Goal: Information Seeking & Learning: Learn about a topic

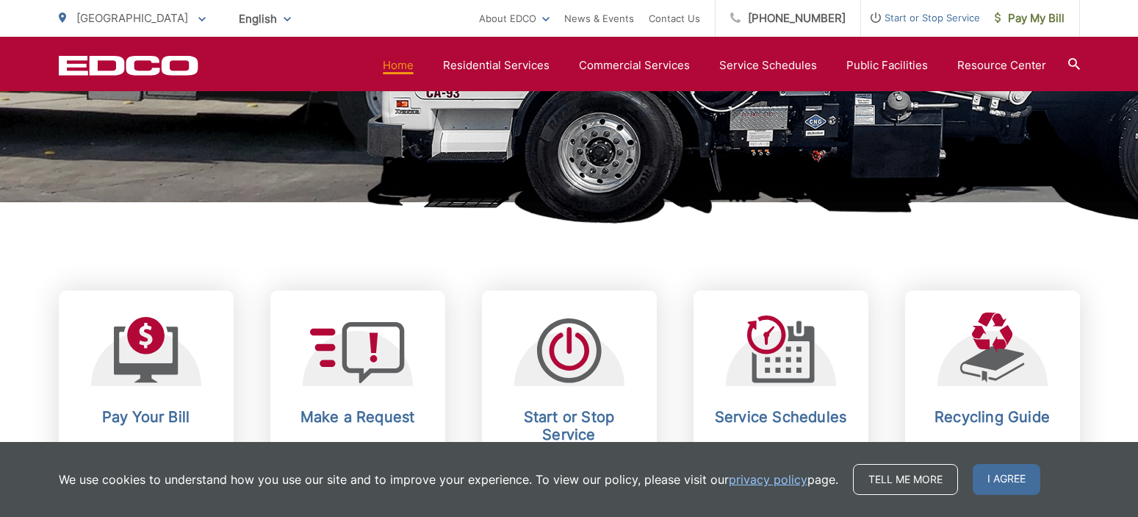
scroll to position [294, 0]
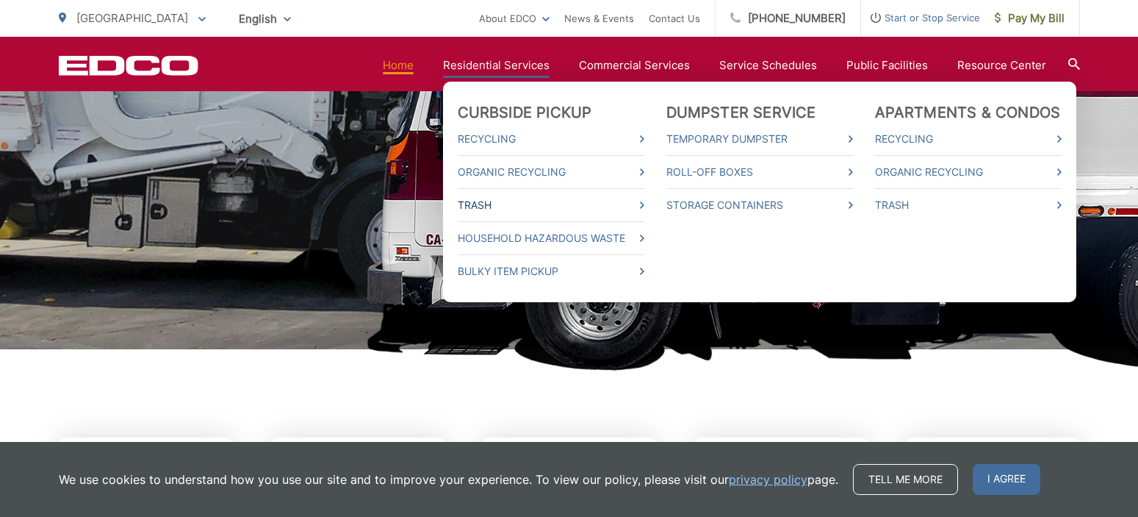
click at [494, 204] on link "Trash" at bounding box center [551, 205] width 187 height 18
click at [489, 203] on link "Trash" at bounding box center [551, 205] width 187 height 18
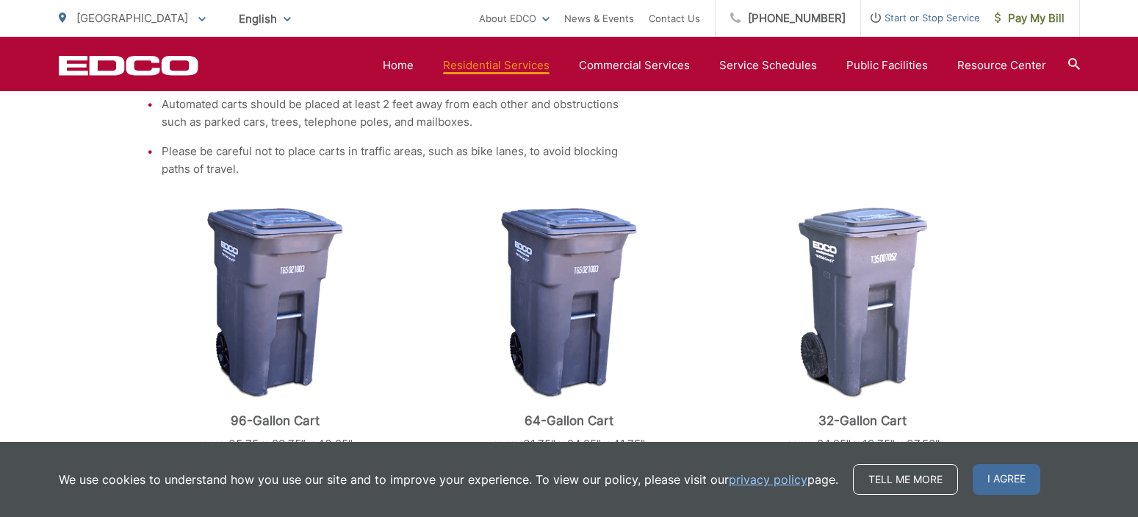
scroll to position [661, 0]
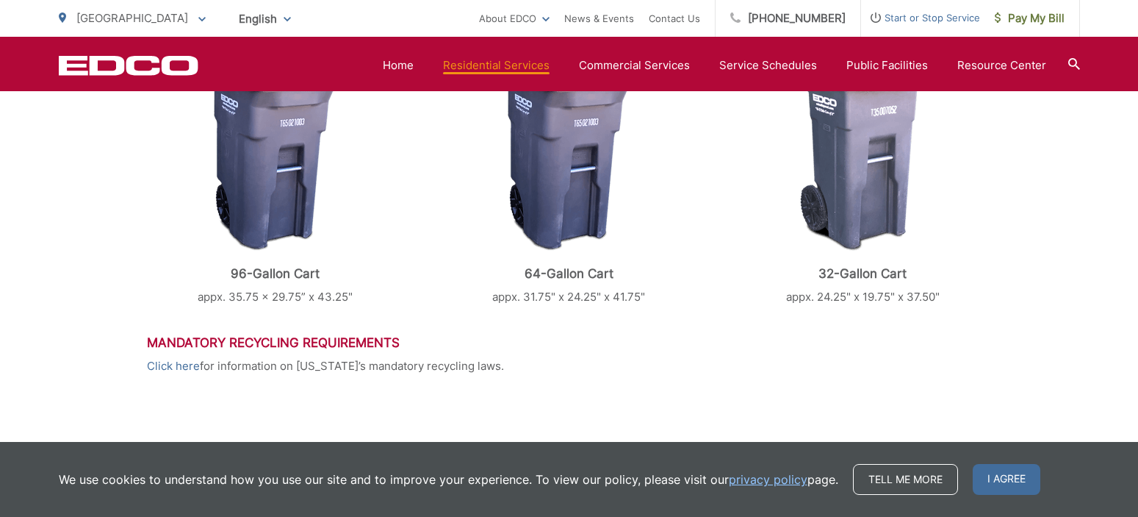
click at [830, 298] on p "appx. 24.25" x 19.75" x 37.50"" at bounding box center [862, 297] width 257 height 18
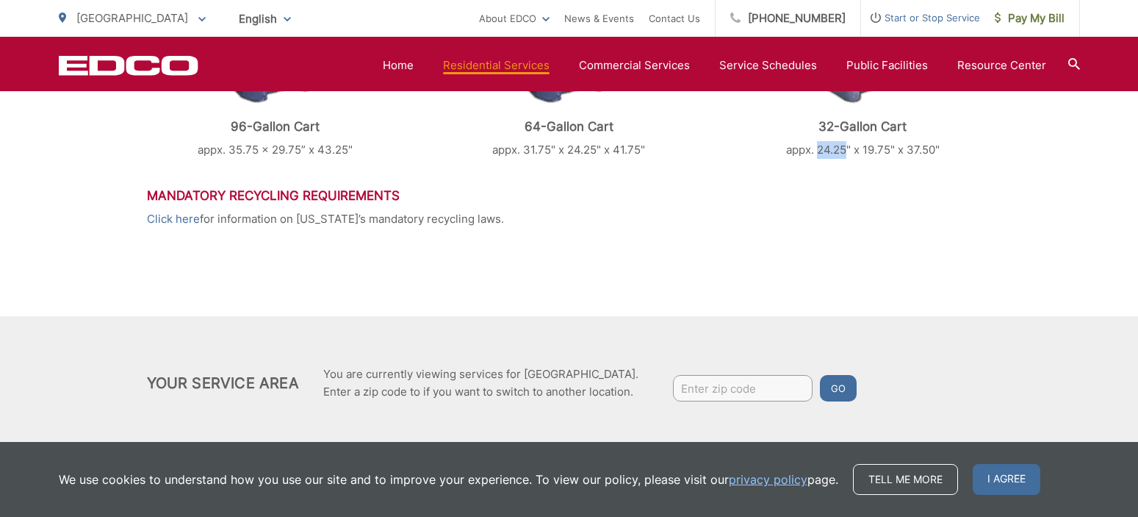
scroll to position [832, 0]
